Goal: Task Accomplishment & Management: Use online tool/utility

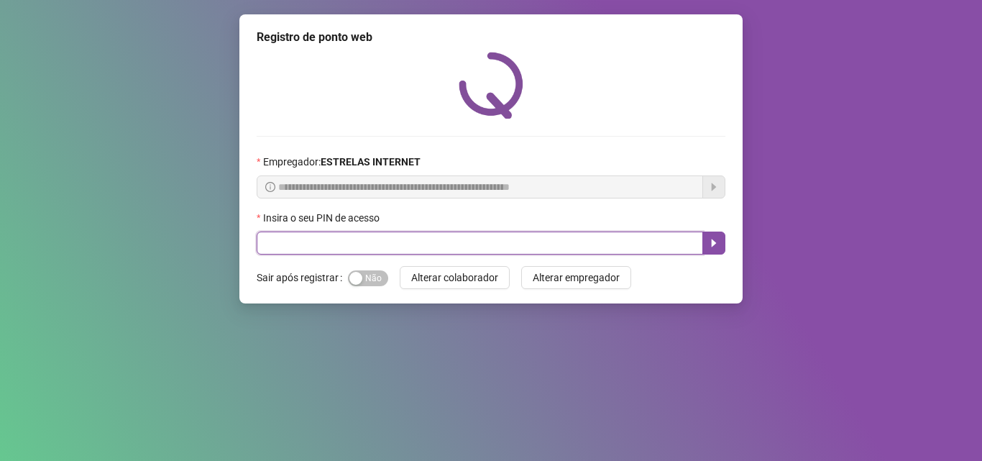
click at [313, 247] on input "text" at bounding box center [480, 242] width 446 height 23
type input "*****"
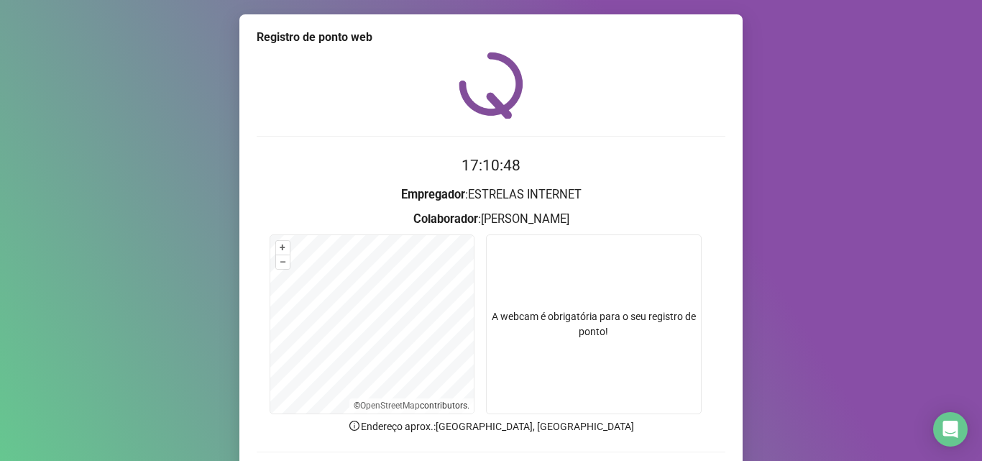
scroll to position [101, 0]
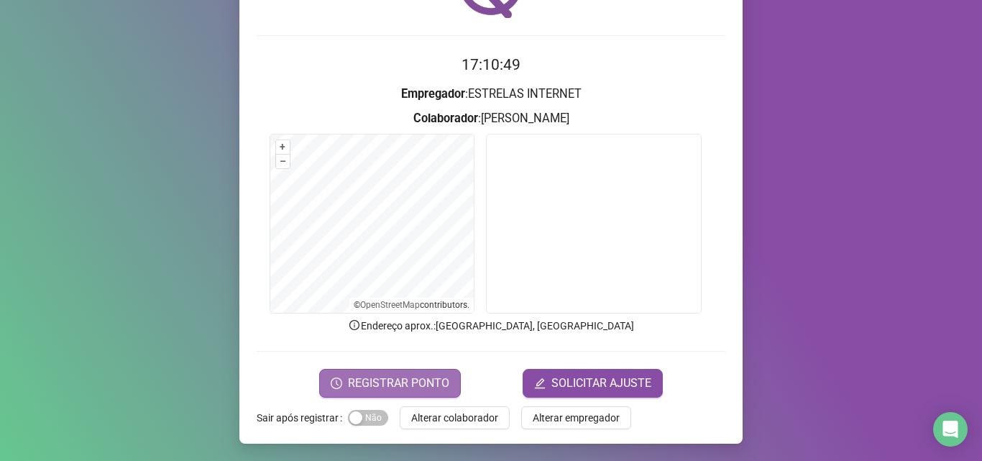
click at [364, 387] on span "REGISTRAR PONTO" at bounding box center [398, 383] width 101 height 17
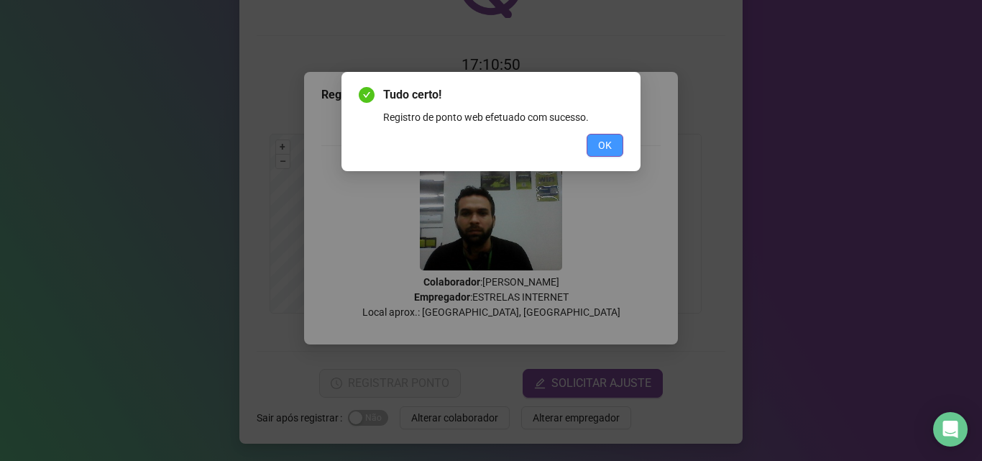
click at [597, 147] on button "OK" at bounding box center [605, 145] width 37 height 23
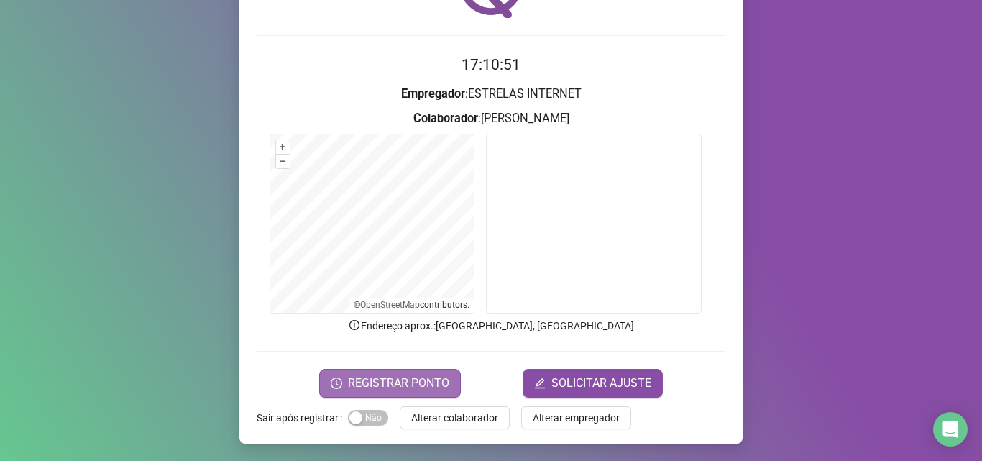
click at [390, 382] on span "REGISTRAR PONTO" at bounding box center [398, 383] width 101 height 17
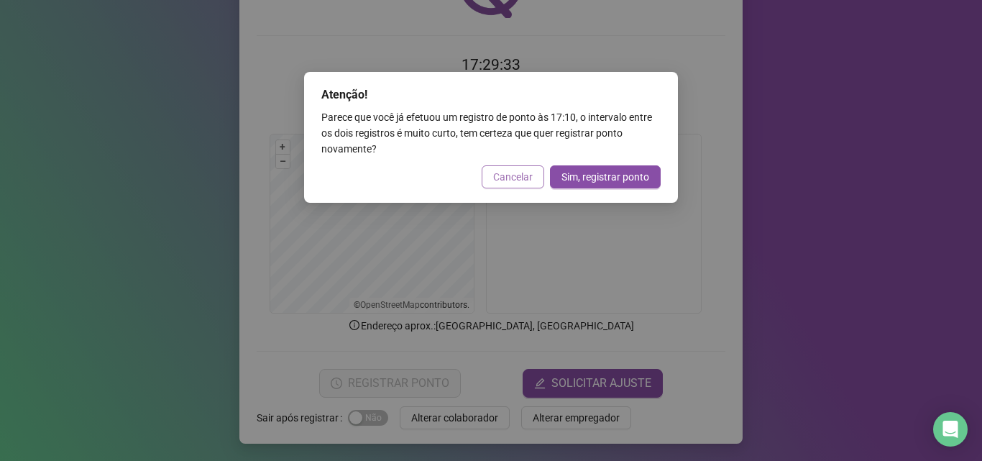
click at [501, 171] on span "Cancelar" at bounding box center [513, 177] width 40 height 16
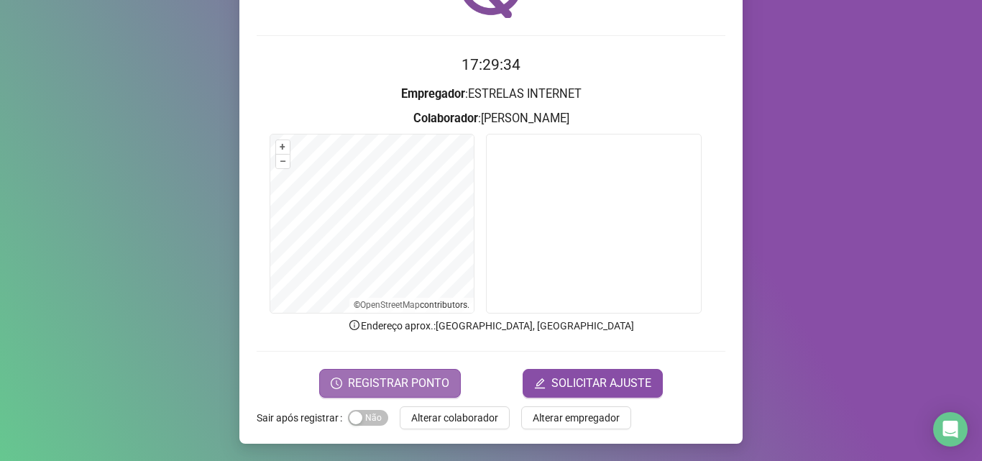
click at [357, 383] on span "REGISTRAR PONTO" at bounding box center [398, 383] width 101 height 17
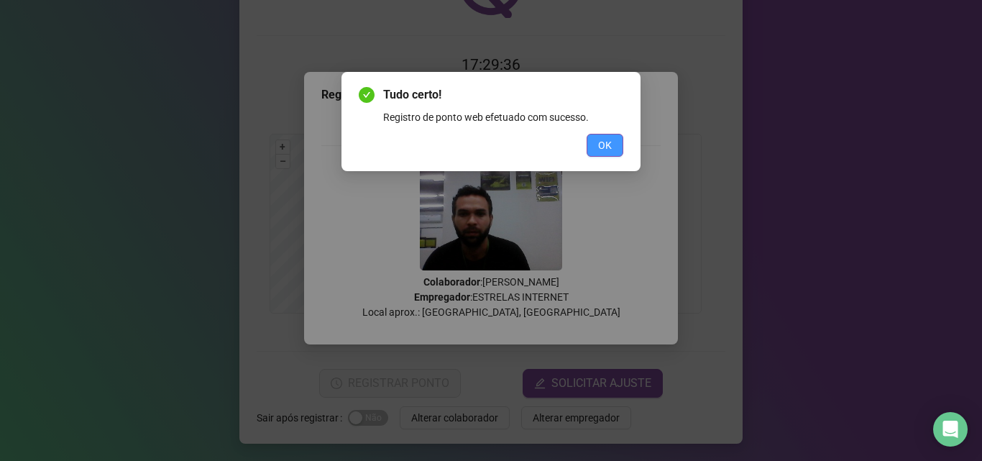
click at [600, 150] on span "OK" at bounding box center [605, 145] width 14 height 16
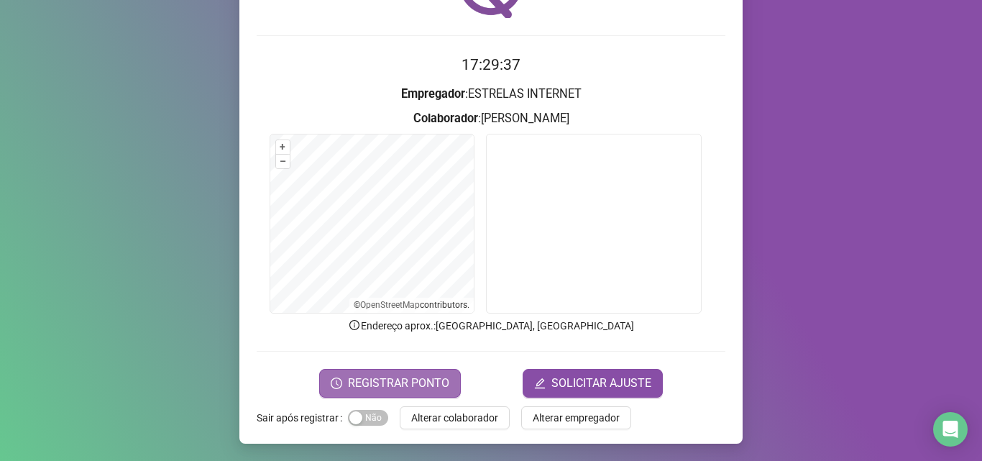
click at [384, 381] on span "REGISTRAR PONTO" at bounding box center [398, 383] width 101 height 17
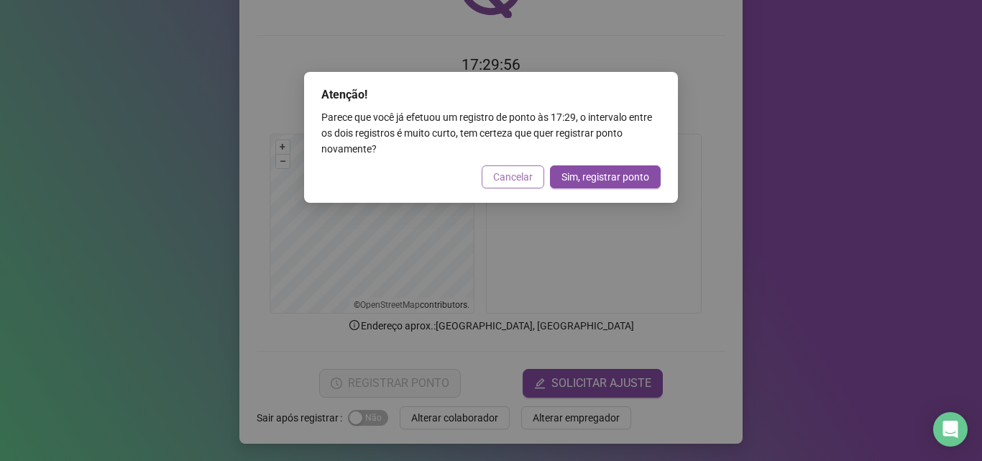
click at [515, 175] on span "Cancelar" at bounding box center [513, 177] width 40 height 16
